Goal: Information Seeking & Learning: Learn about a topic

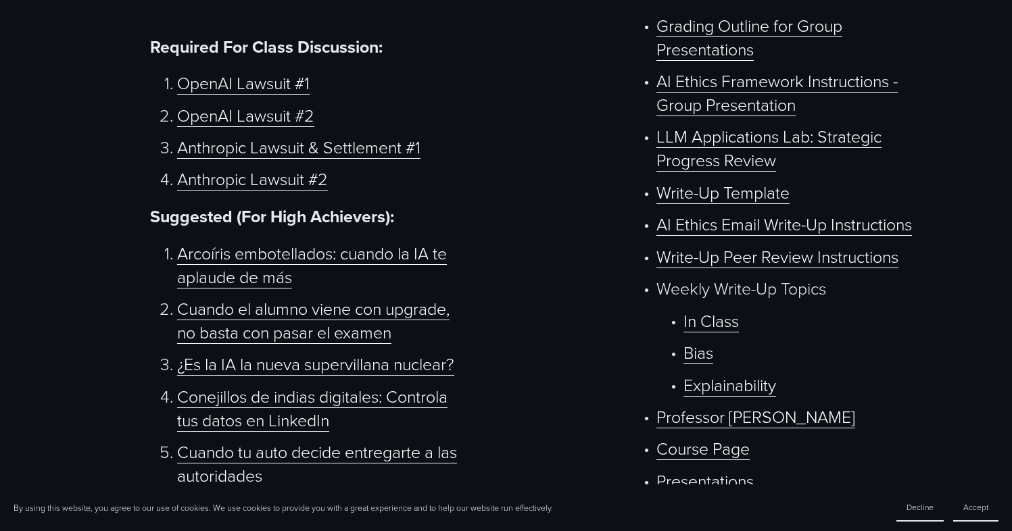
scroll to position [703, 0]
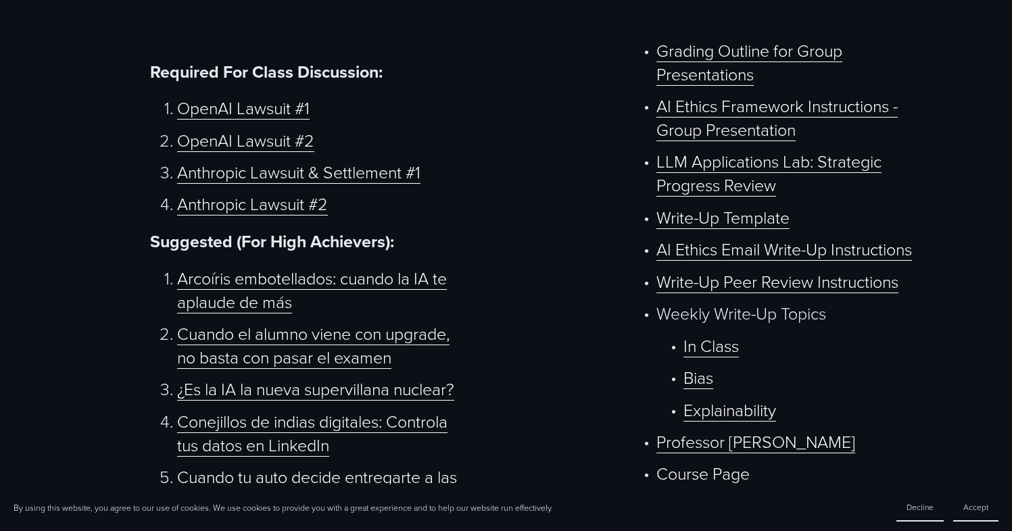
click at [733, 258] on link "AI Ethics Email Write-Up Instructions" at bounding box center [784, 249] width 256 height 24
click at [706, 224] on link "Write-Up Template" at bounding box center [722, 218] width 133 height 24
click at [719, 358] on link "In Class" at bounding box center [710, 346] width 55 height 24
click at [708, 386] on link "Bias" at bounding box center [698, 378] width 30 height 24
click at [738, 418] on link "Explainability" at bounding box center [729, 410] width 93 height 24
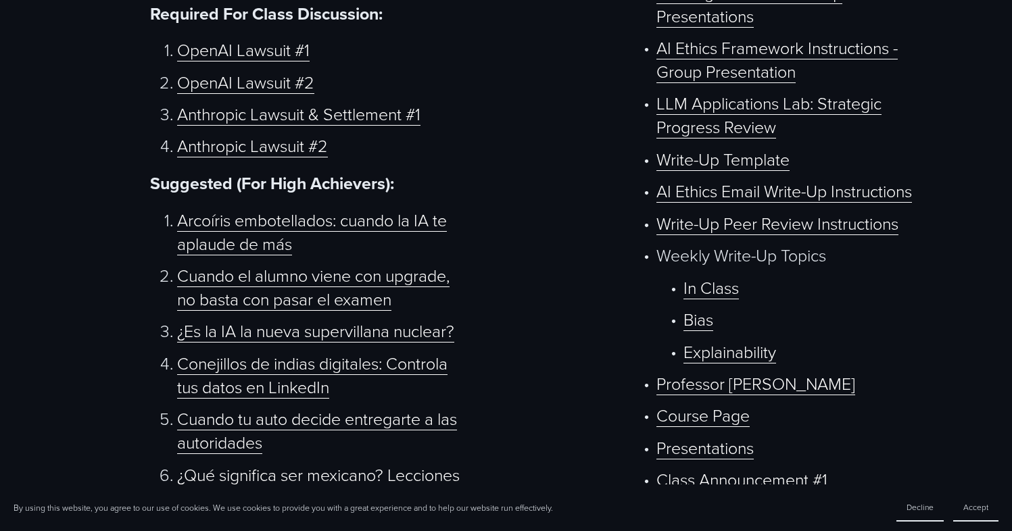
scroll to position [942, 0]
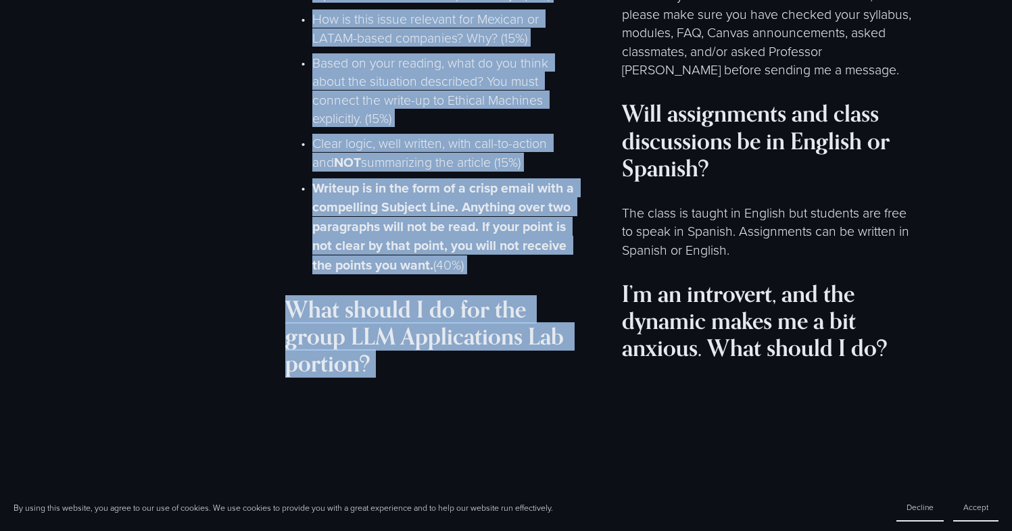
scroll to position [7312, 0]
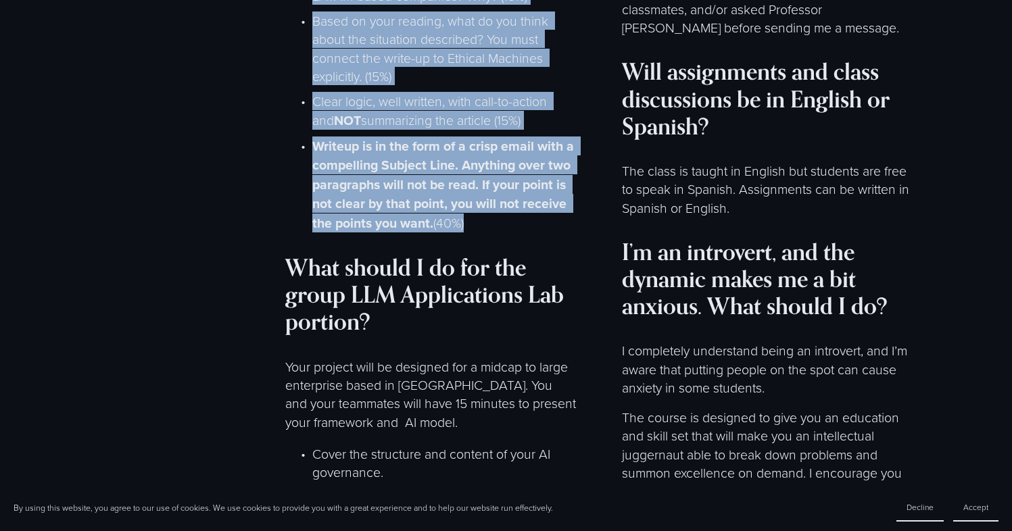
drag, startPoint x: 286, startPoint y: 149, endPoint x: 529, endPoint y: 250, distance: 263.0
click at [529, 250] on div "You’re so busy. Why did you design and teach this course? There is always time …" at bounding box center [431, 184] width 292 height 2595
copy div "You can bring any article from a reliable news source, ThinkTank, university, e…"
